Goal: Transaction & Acquisition: Subscribe to service/newsletter

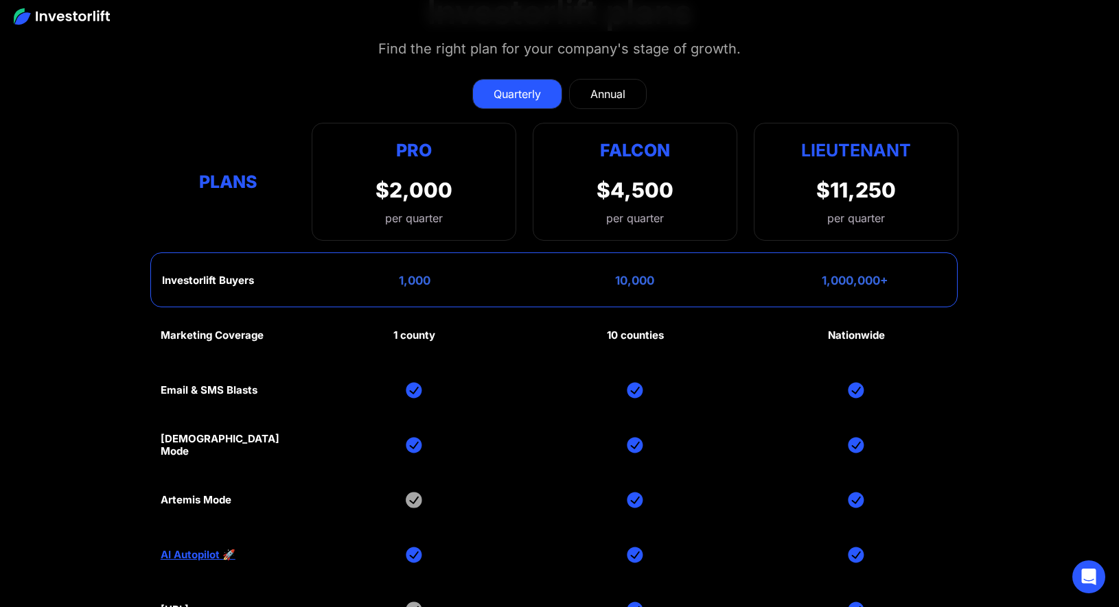
scroll to position [6407, 0]
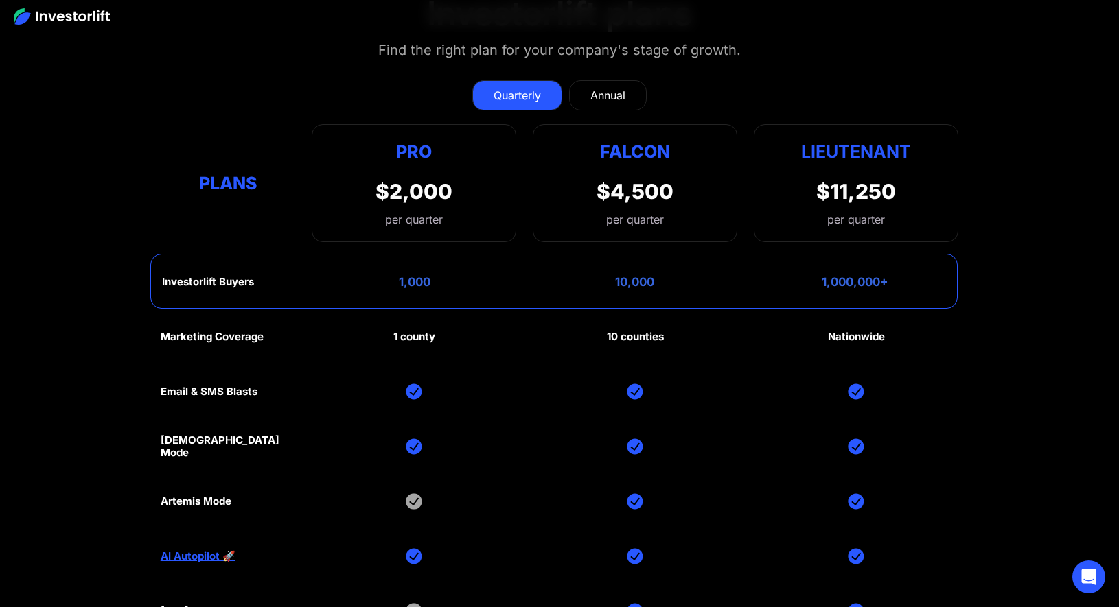
click at [607, 87] on div "Annual" at bounding box center [607, 95] width 35 height 16
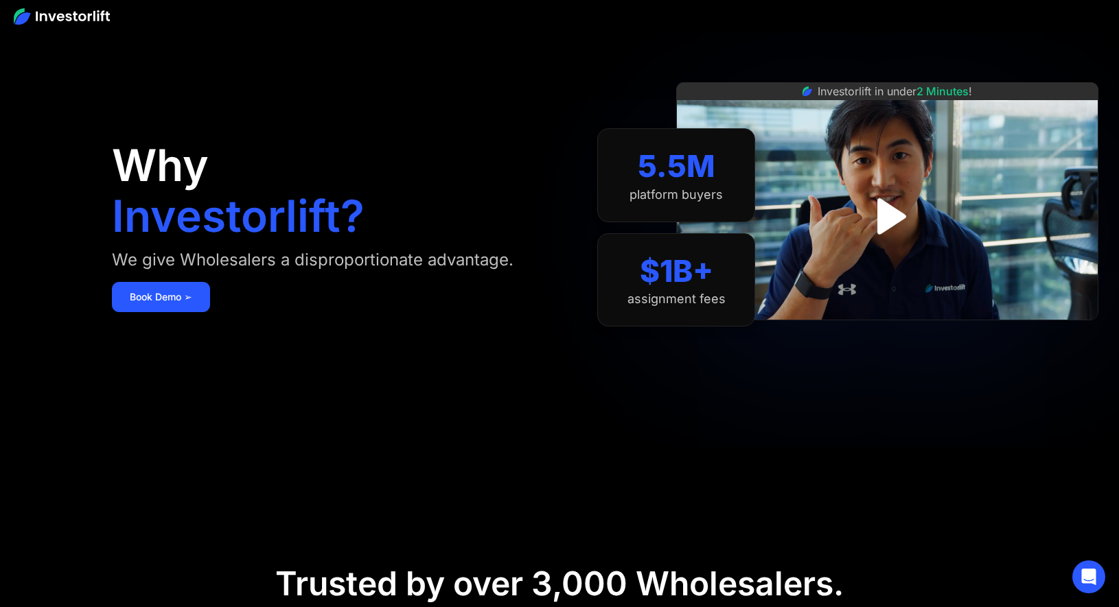
scroll to position [0, 0]
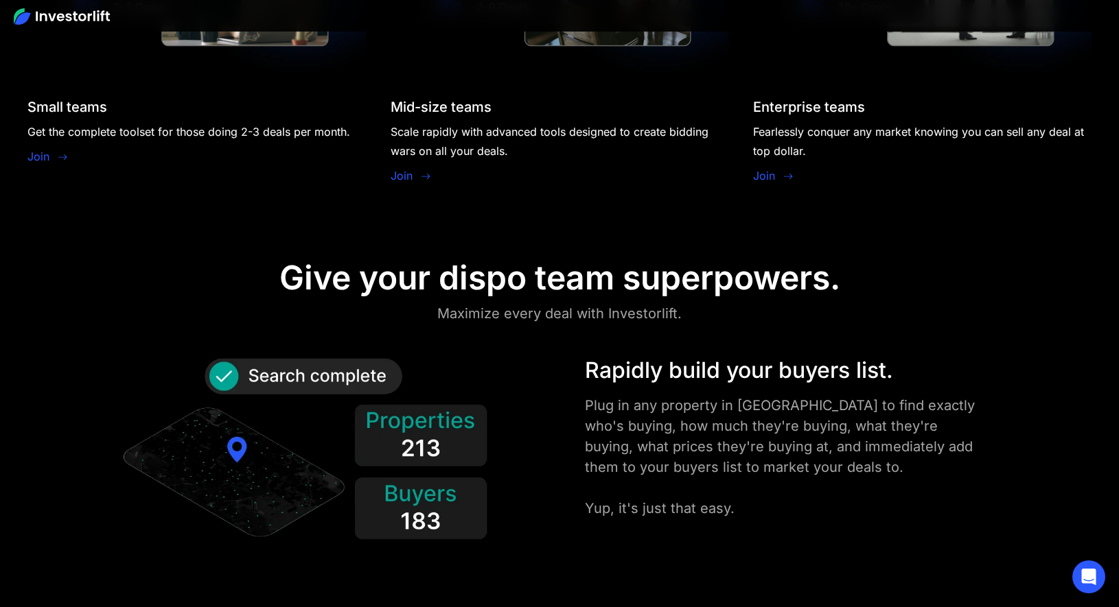
scroll to position [1536, 0]
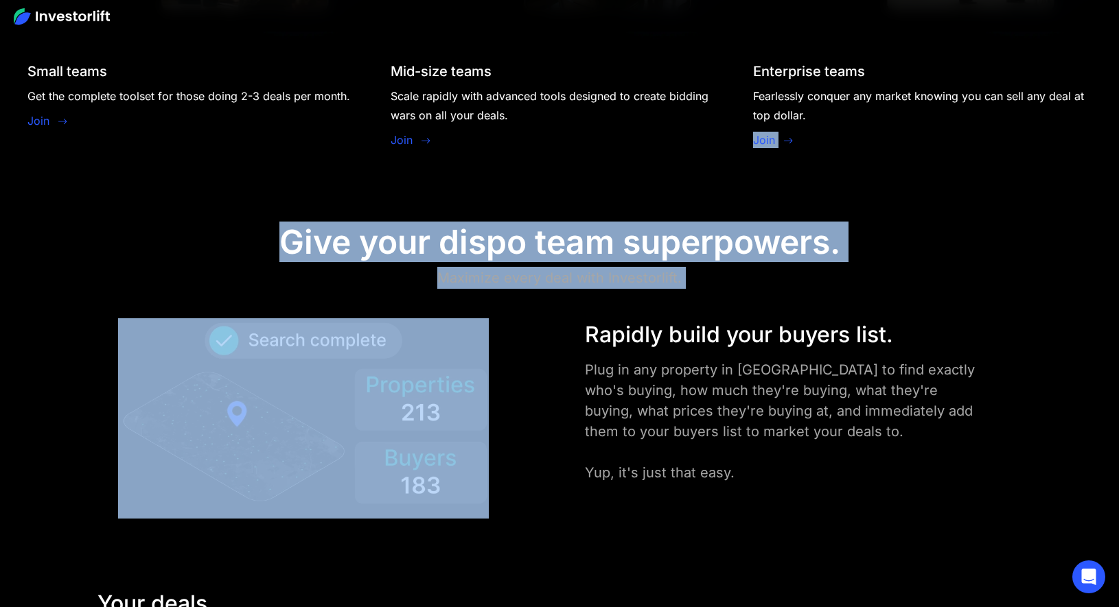
drag, startPoint x: 1112, startPoint y: 175, endPoint x: 1098, endPoint y: 270, distance: 96.5
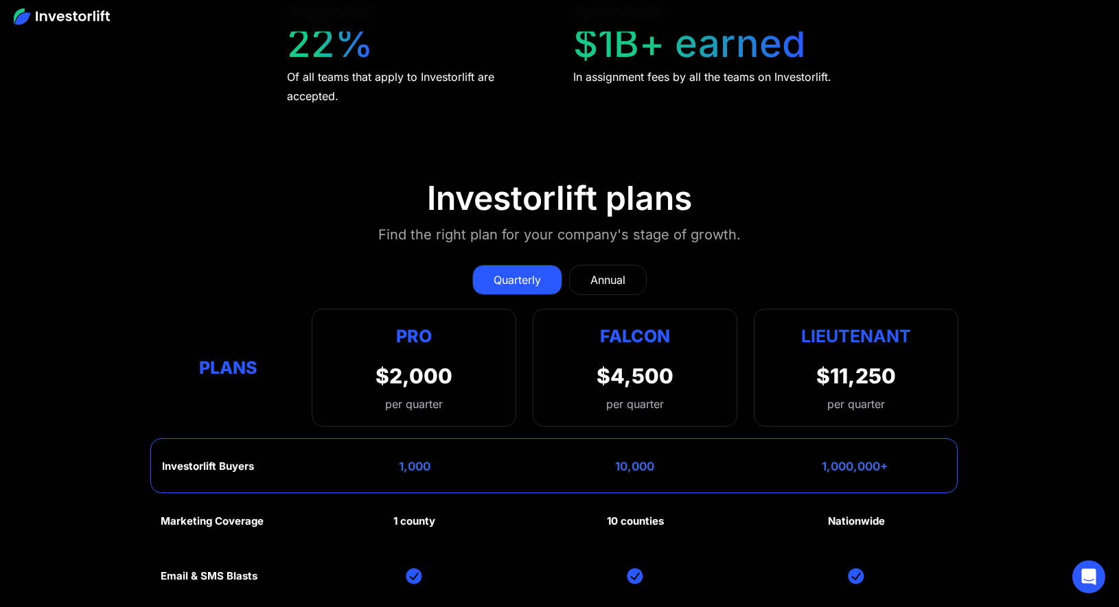
scroll to position [6256, 0]
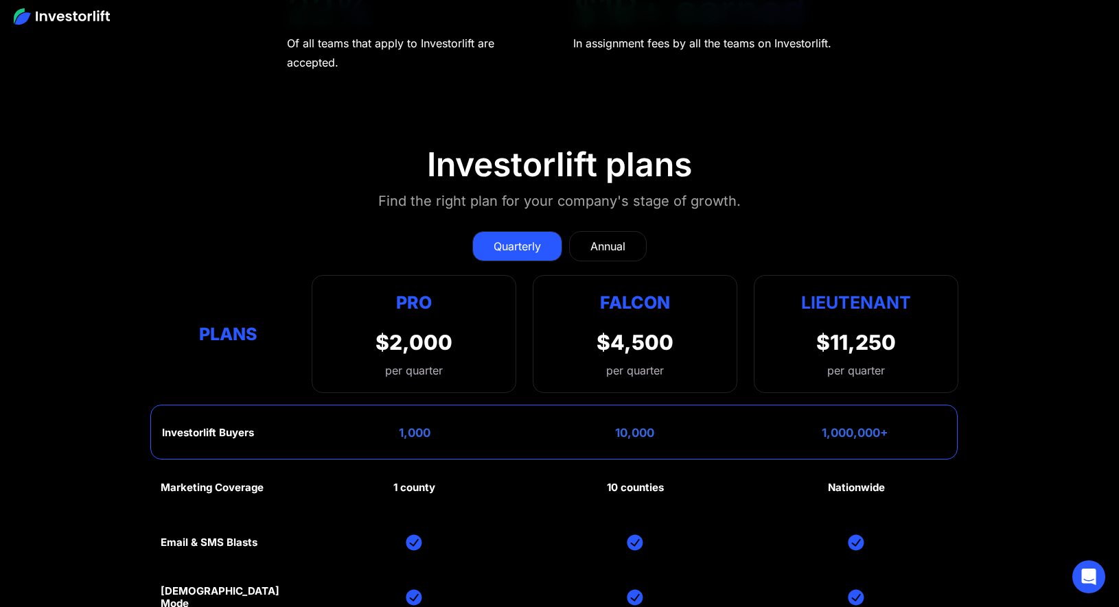
click at [1018, 314] on section "Investorlift plans Find the right plan for your company's stage of growth. Quar…" at bounding box center [559, 485] width 1119 height 747
click at [609, 238] on div "Annual" at bounding box center [607, 246] width 35 height 16
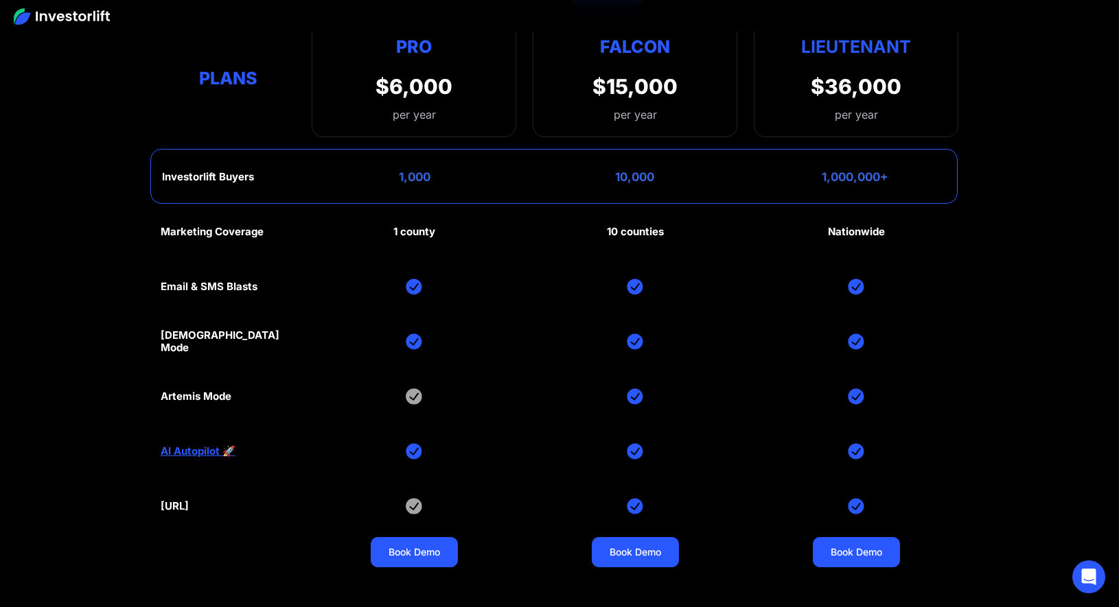
scroll to position [6508, 0]
